Goal: Find specific page/section: Find specific page/section

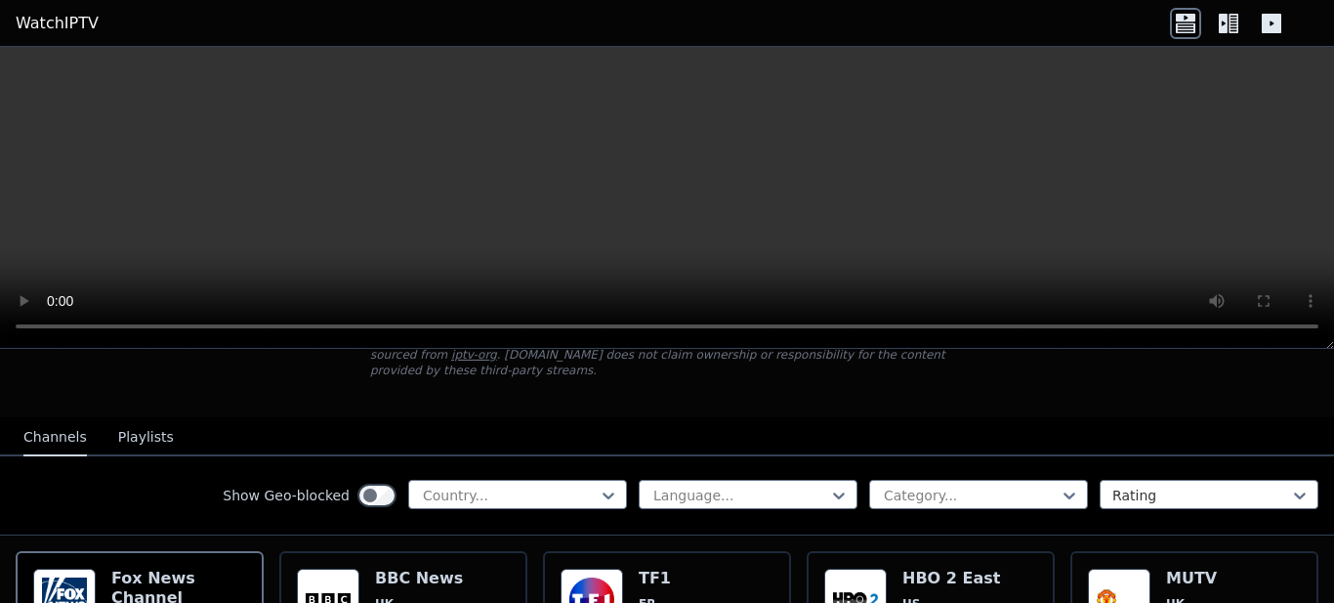
scroll to position [291, 0]
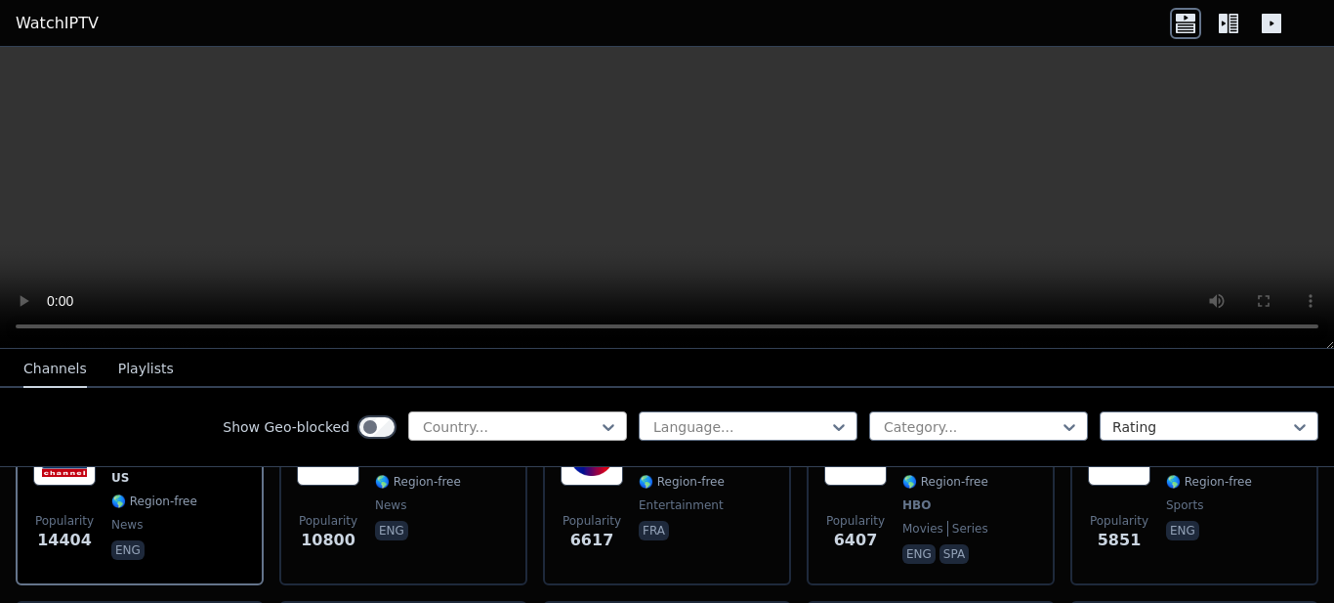
click at [563, 430] on div at bounding box center [510, 427] width 178 height 20
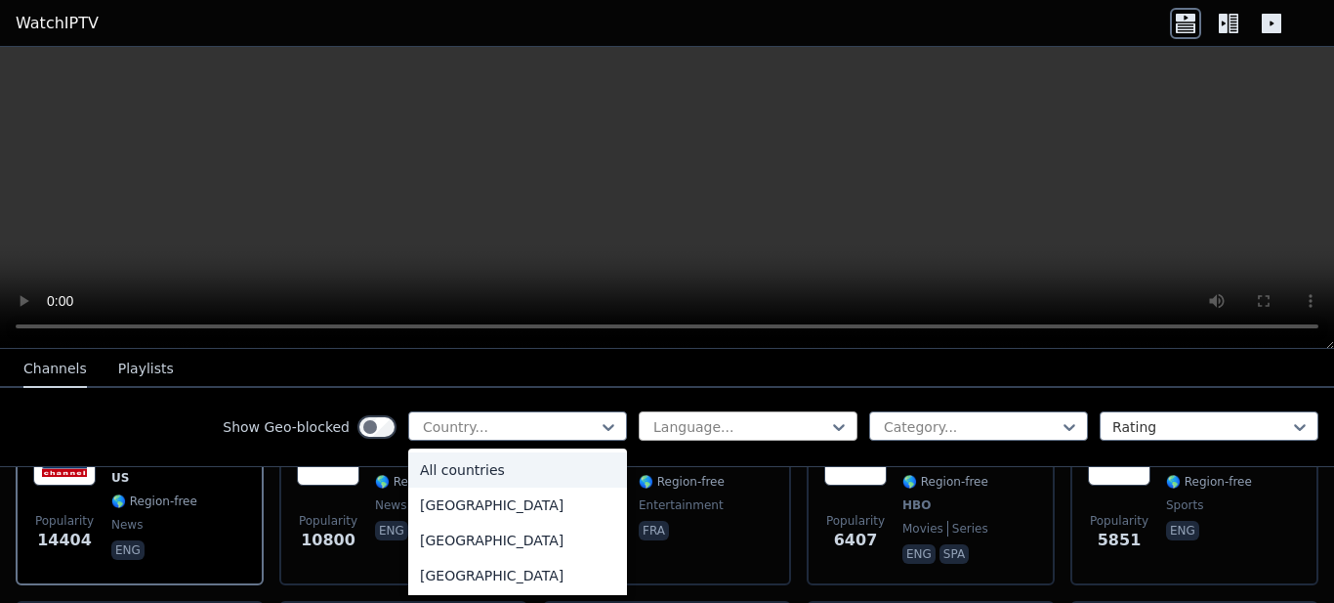
click at [731, 421] on div at bounding box center [741, 427] width 178 height 20
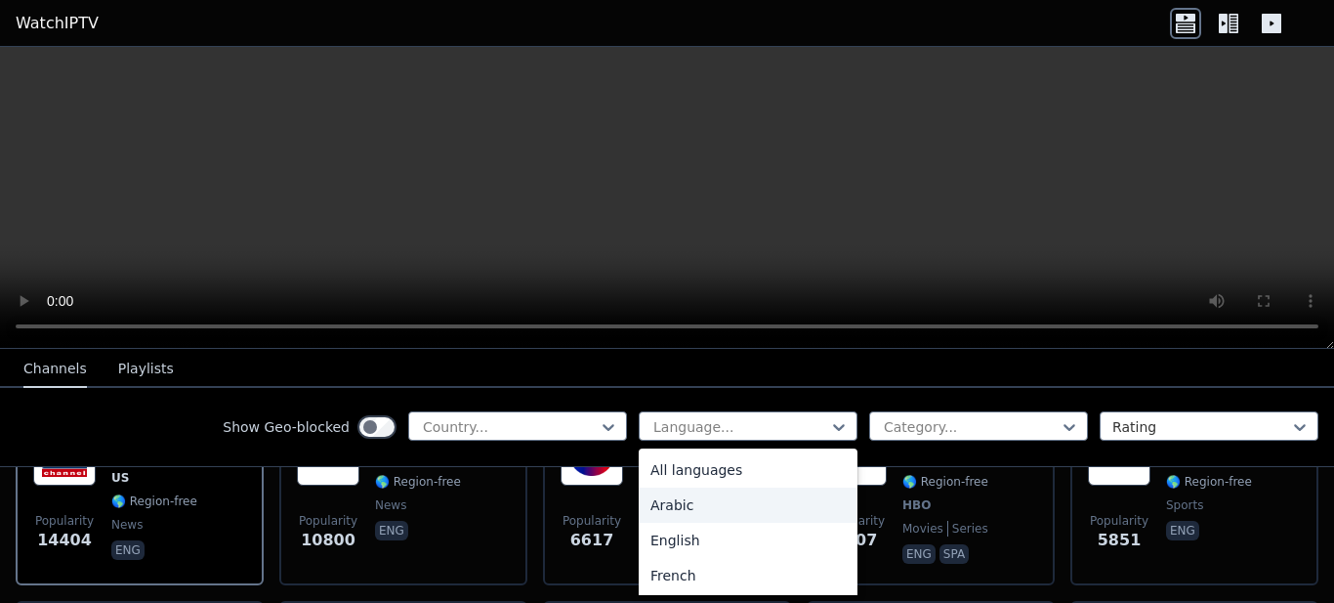
click at [700, 508] on div "Arabic" at bounding box center [748, 504] width 219 height 35
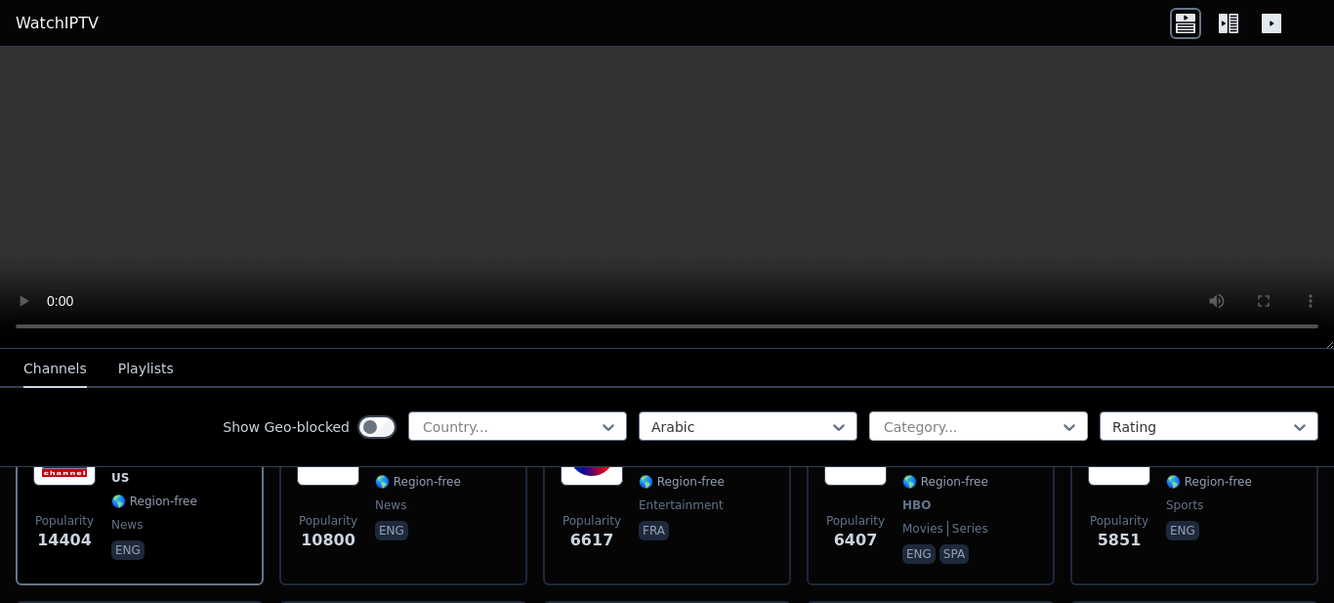
click at [955, 425] on div at bounding box center [971, 427] width 178 height 20
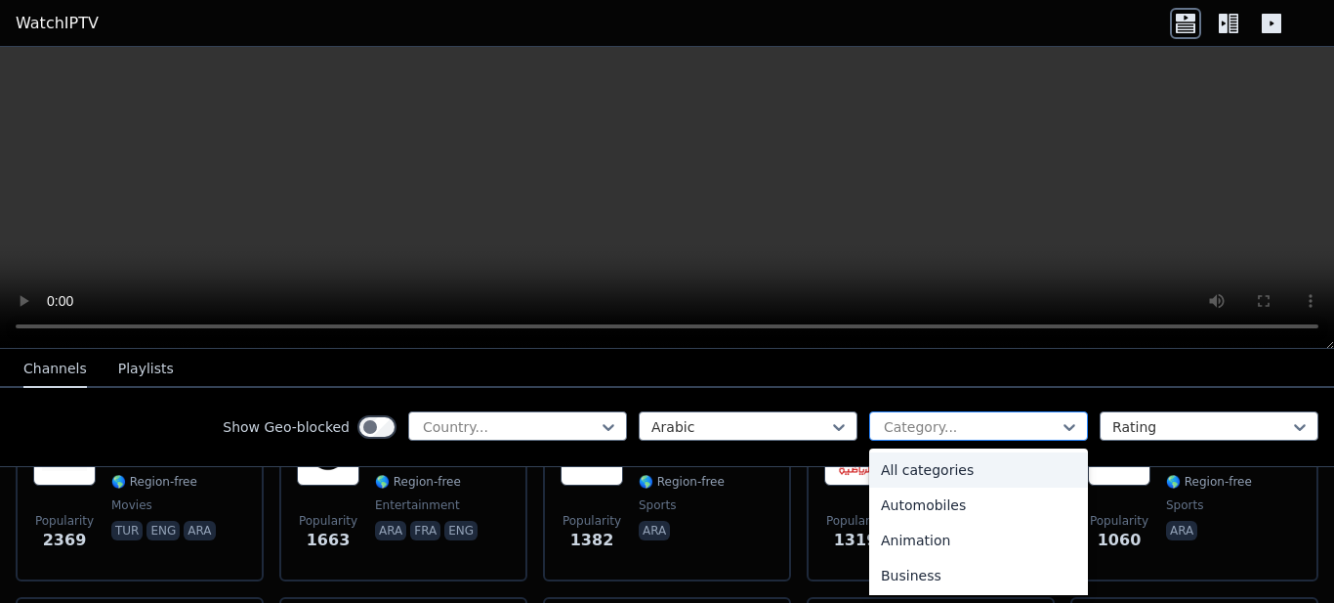
click at [959, 430] on div at bounding box center [971, 427] width 178 height 20
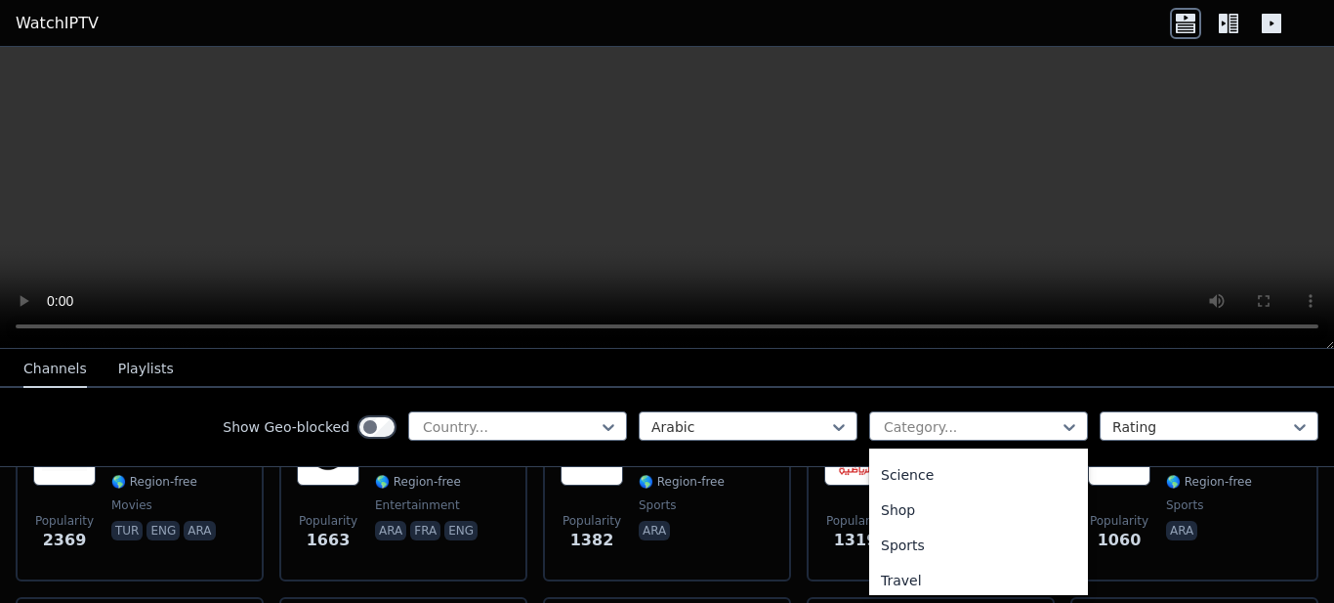
scroll to position [794, 0]
click at [958, 522] on div "Sports" at bounding box center [978, 519] width 219 height 35
